Goal: Task Accomplishment & Management: Manage account settings

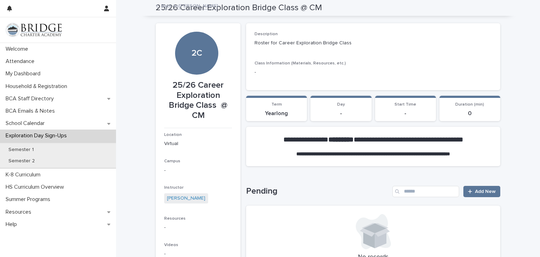
scroll to position [62, 0]
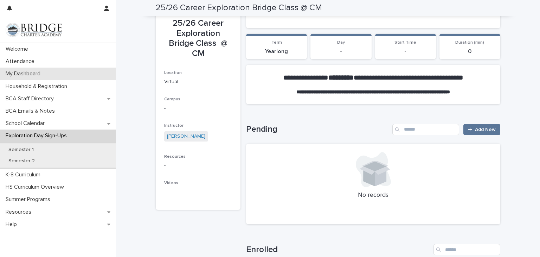
click at [46, 79] on div "My Dashboard" at bounding box center [58, 74] width 116 height 12
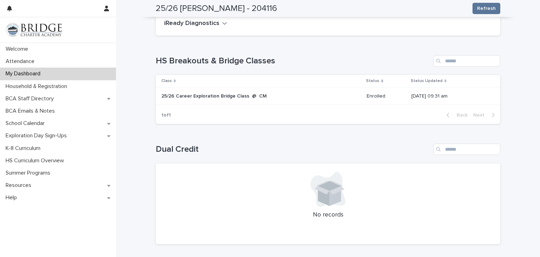
scroll to position [61, 0]
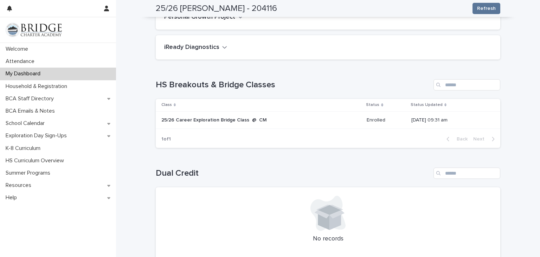
click at [236, 119] on p "25/26 Career Exploration Bridge Class @ CM" at bounding box center [219, 120] width 117 height 6
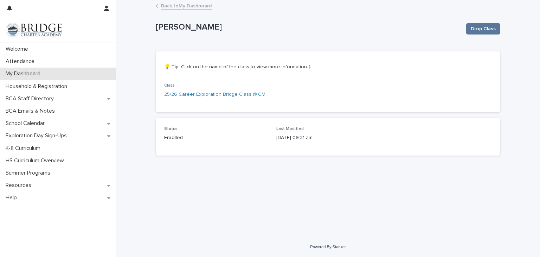
click at [62, 69] on div "My Dashboard" at bounding box center [58, 74] width 116 height 12
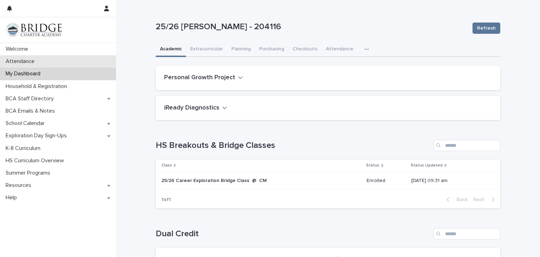
click at [84, 56] on div "Attendance" at bounding box center [58, 61] width 116 height 12
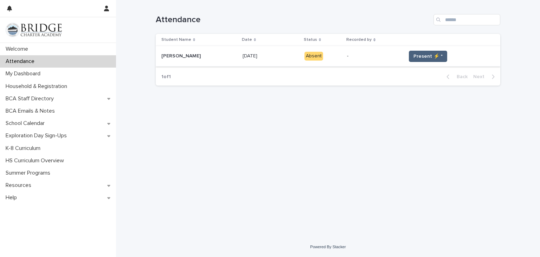
click at [431, 56] on span "Present ⚡ *" at bounding box center [428, 56] width 29 height 7
click at [439, 55] on span "Present ⚡ *" at bounding box center [428, 56] width 29 height 7
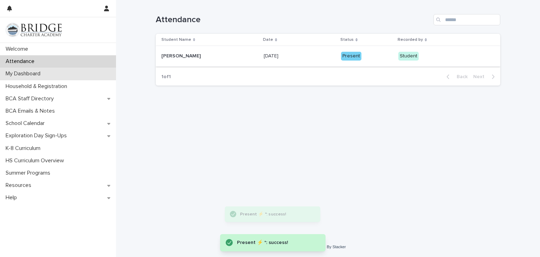
click at [83, 76] on div "My Dashboard" at bounding box center [58, 74] width 116 height 12
